Goal: Check status: Check status

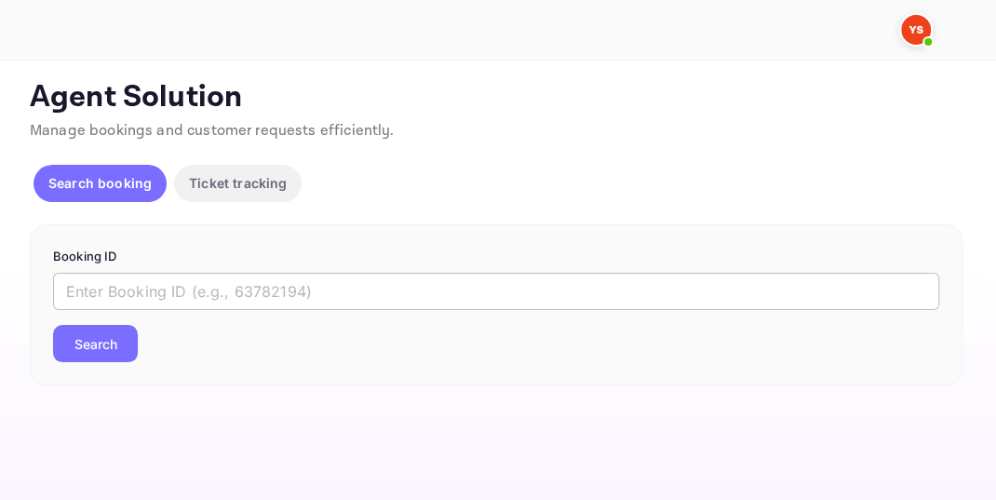
click at [121, 287] on input "text" at bounding box center [496, 291] width 886 height 37
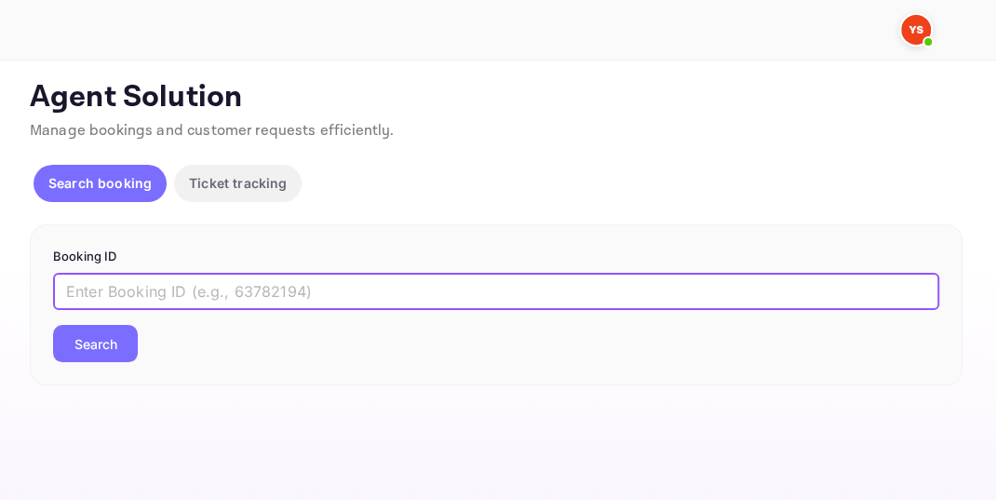
paste input "9828939"
type input "9828939"
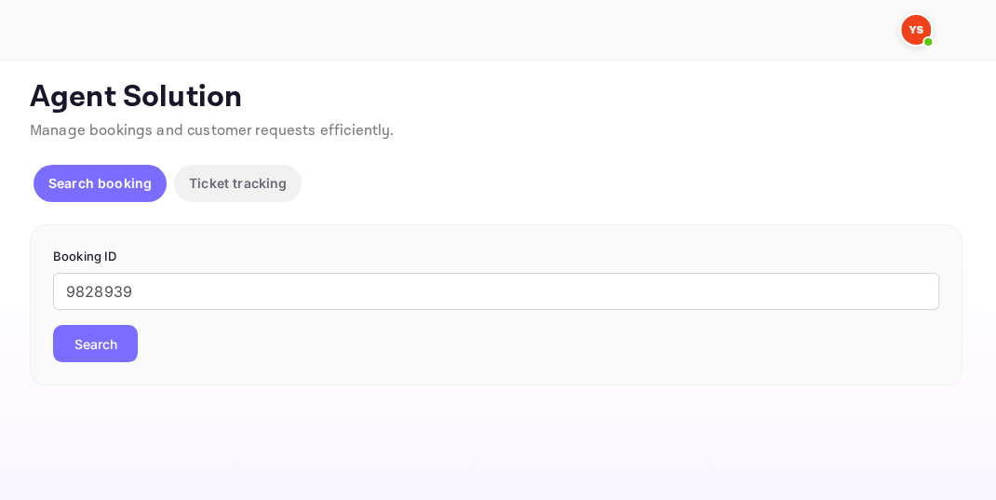
click at [107, 337] on button "Search" at bounding box center [95, 343] width 85 height 37
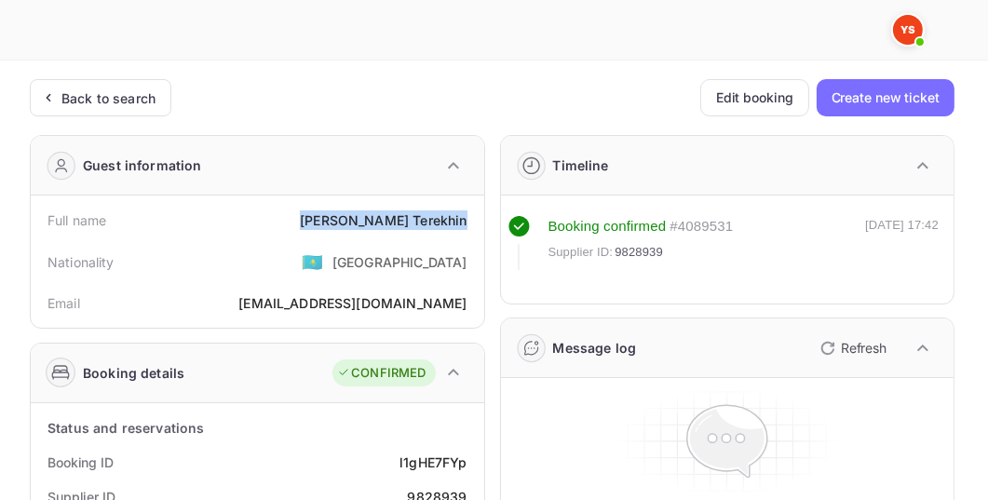
drag, startPoint x: 366, startPoint y: 223, endPoint x: 466, endPoint y: 223, distance: 99.6
click at [466, 223] on div "[PERSON_NAME]" at bounding box center [383, 220] width 167 height 20
copy div "[PERSON_NAME]"
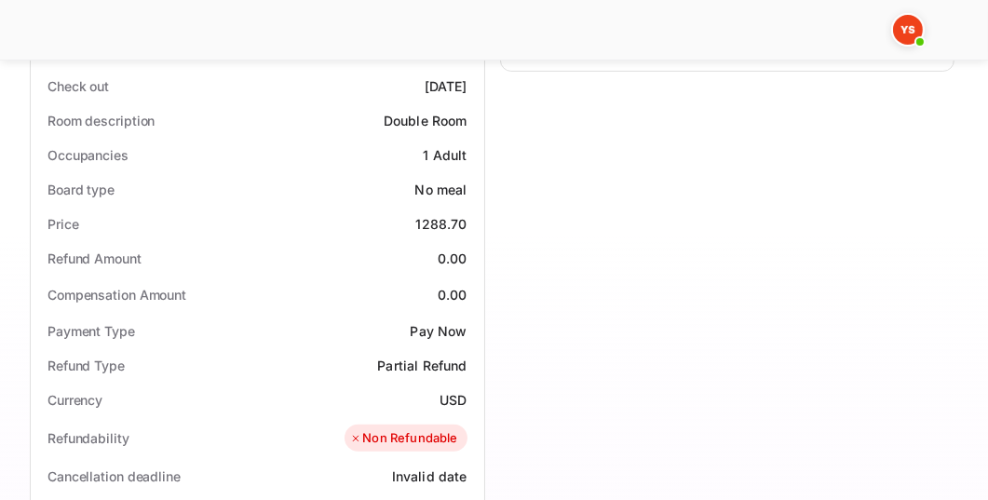
scroll to position [532, 0]
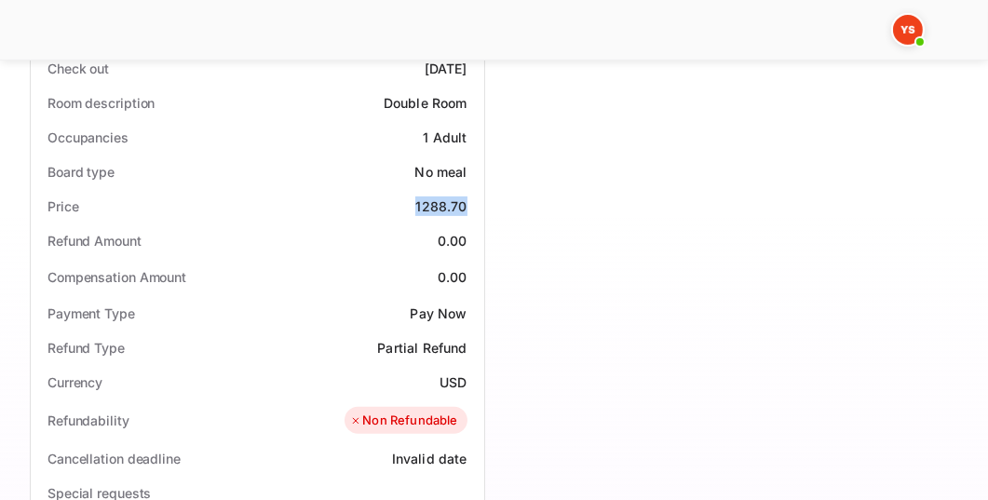
drag, startPoint x: 419, startPoint y: 205, endPoint x: 469, endPoint y: 205, distance: 50.3
click at [469, 205] on div "Price 1288.70" at bounding box center [257, 206] width 439 height 34
copy div "1288.70"
